Goal: Information Seeking & Learning: Learn about a topic

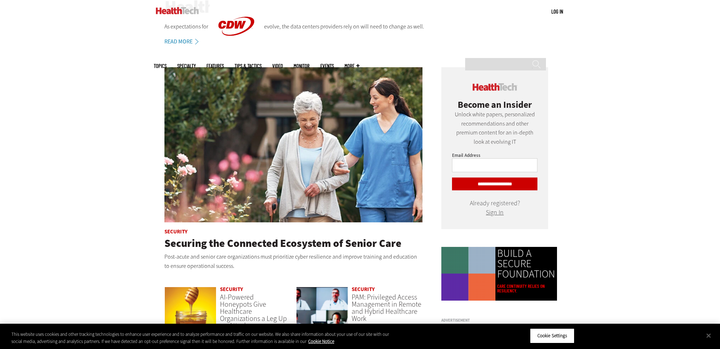
scroll to position [392, 0]
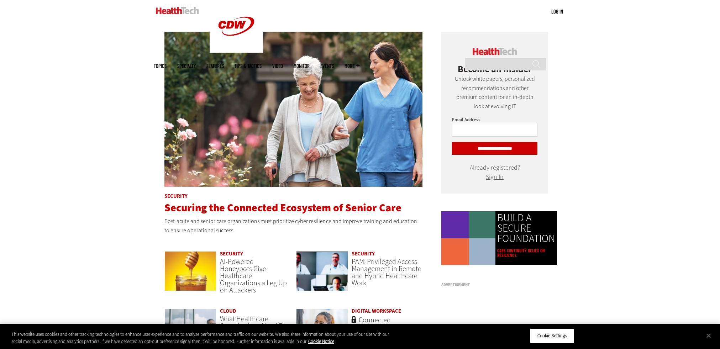
drag, startPoint x: 243, startPoint y: 200, endPoint x: 250, endPoint y: 202, distance: 7.2
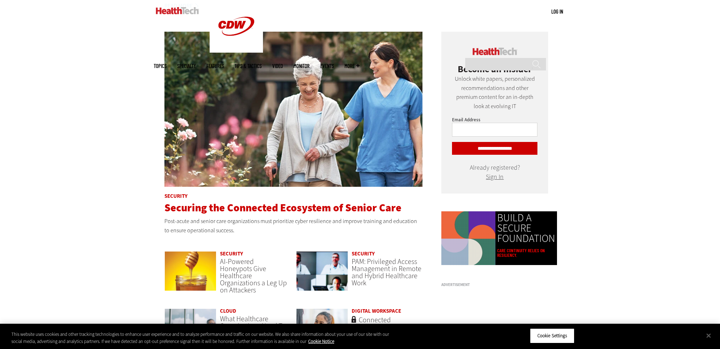
click at [243, 200] on article "Security Securing the Connected Ecosystem of Senior Care Post-acute and senior …" at bounding box center [294, 136] width 259 height 209
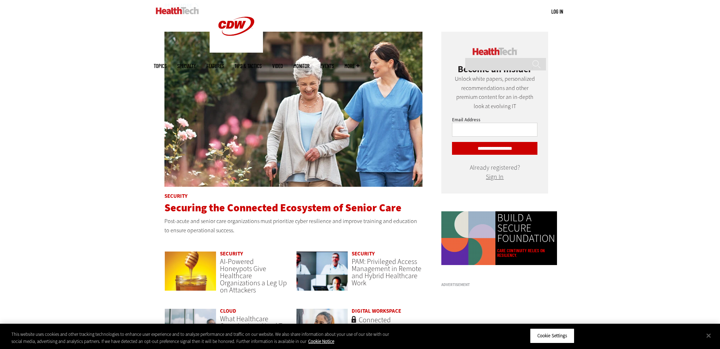
click at [257, 204] on span "Securing the Connected Ecosystem of Senior Care" at bounding box center [283, 208] width 237 height 14
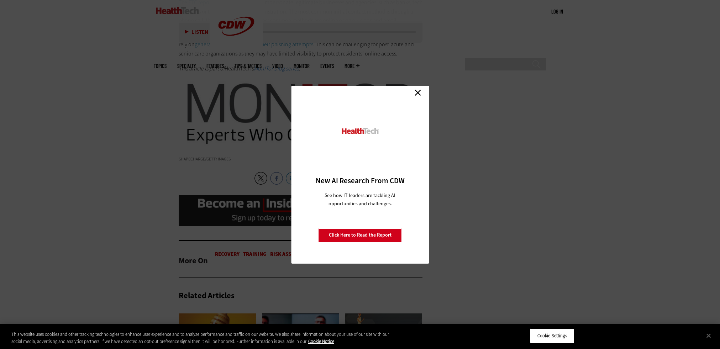
scroll to position [926, 0]
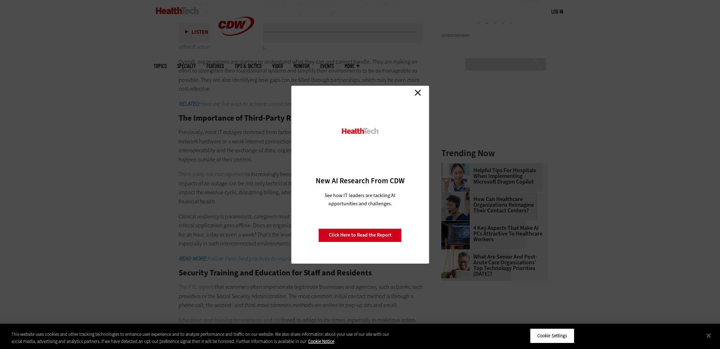
click at [421, 91] on link "Close" at bounding box center [418, 93] width 11 height 11
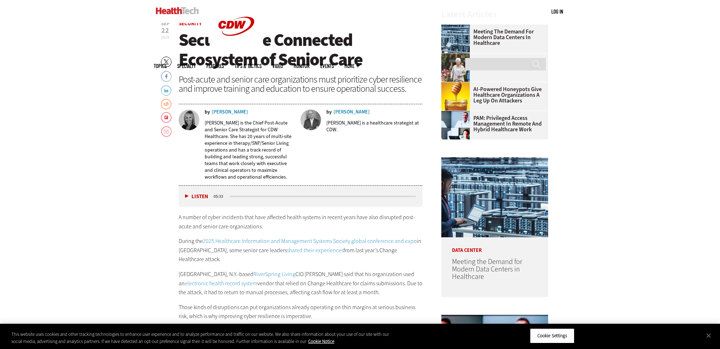
scroll to position [107, 0]
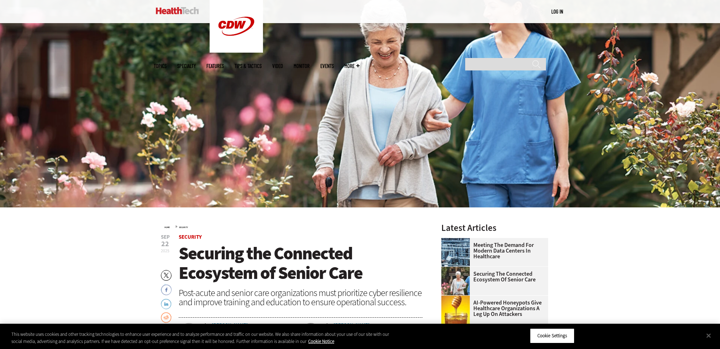
click at [170, 9] on img at bounding box center [177, 10] width 43 height 7
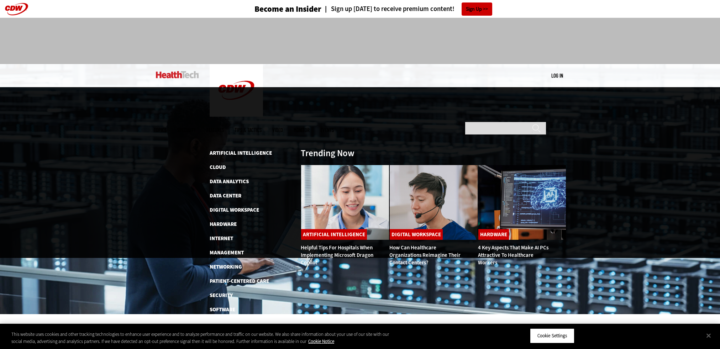
scroll to position [36, 0]
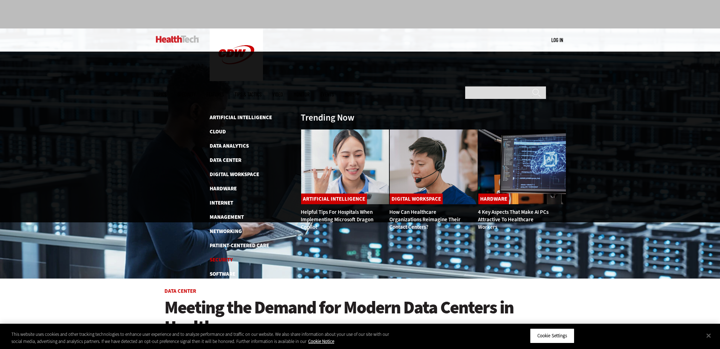
click at [232, 256] on link "Security" at bounding box center [221, 259] width 23 height 7
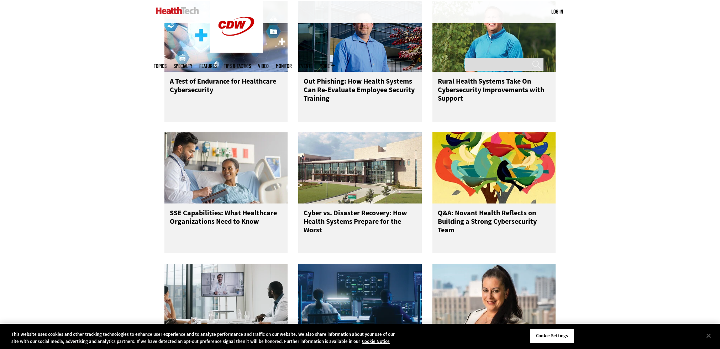
scroll to position [1282, 0]
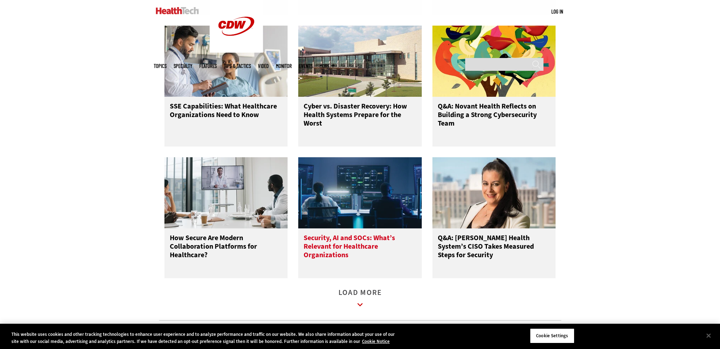
click at [316, 252] on h3 "Security, AI and SOCs: What’s Relevant for Healthcare Organizations" at bounding box center [360, 248] width 113 height 28
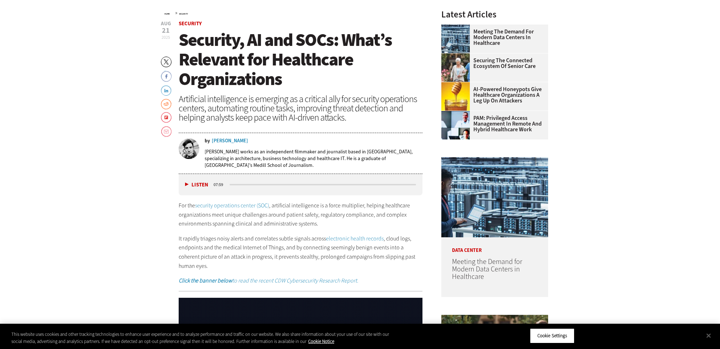
scroll to position [36, 0]
